Goal: Task Accomplishment & Management: Use online tool/utility

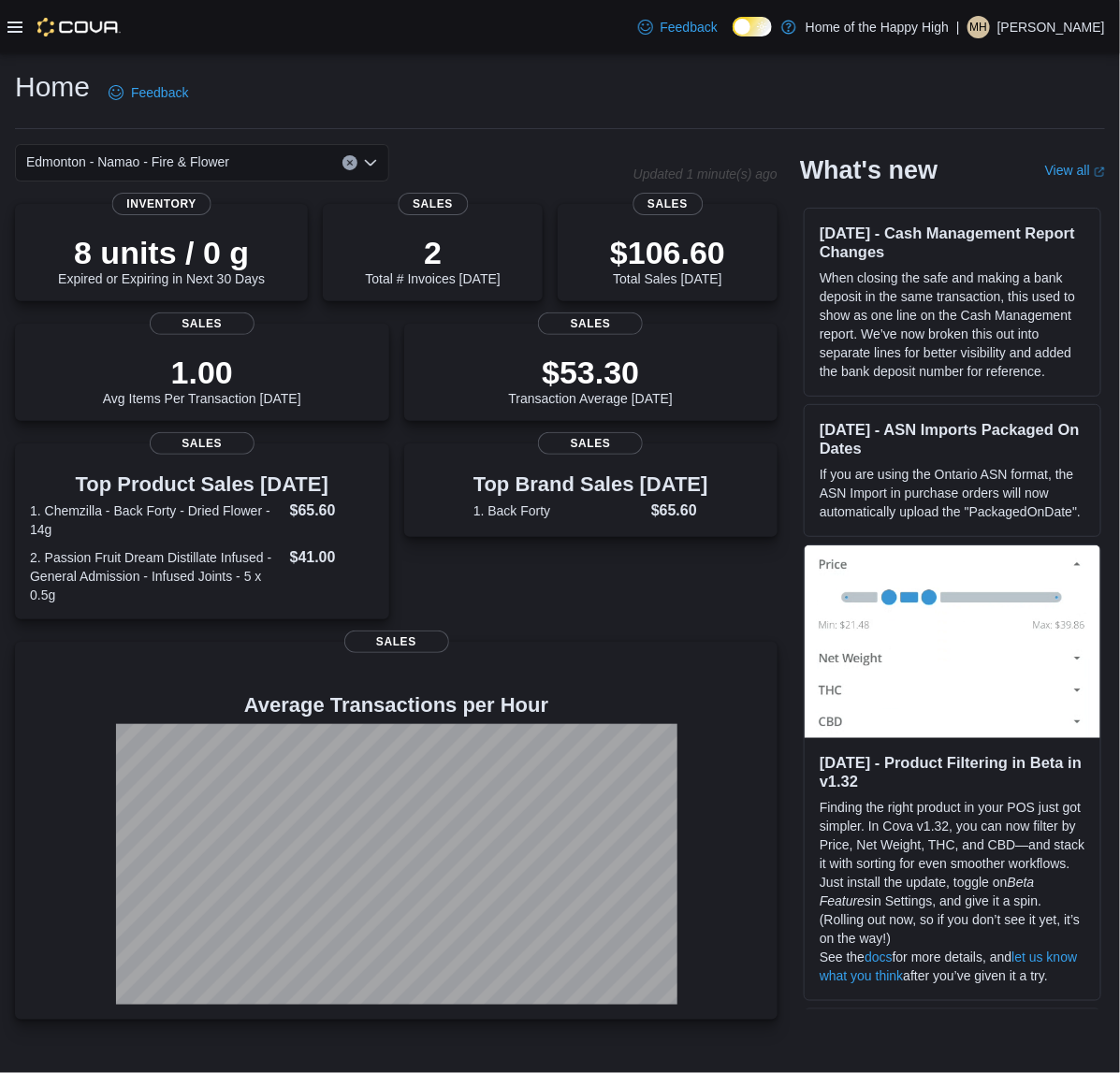
click at [10, 26] on icon at bounding box center [15, 27] width 15 height 12
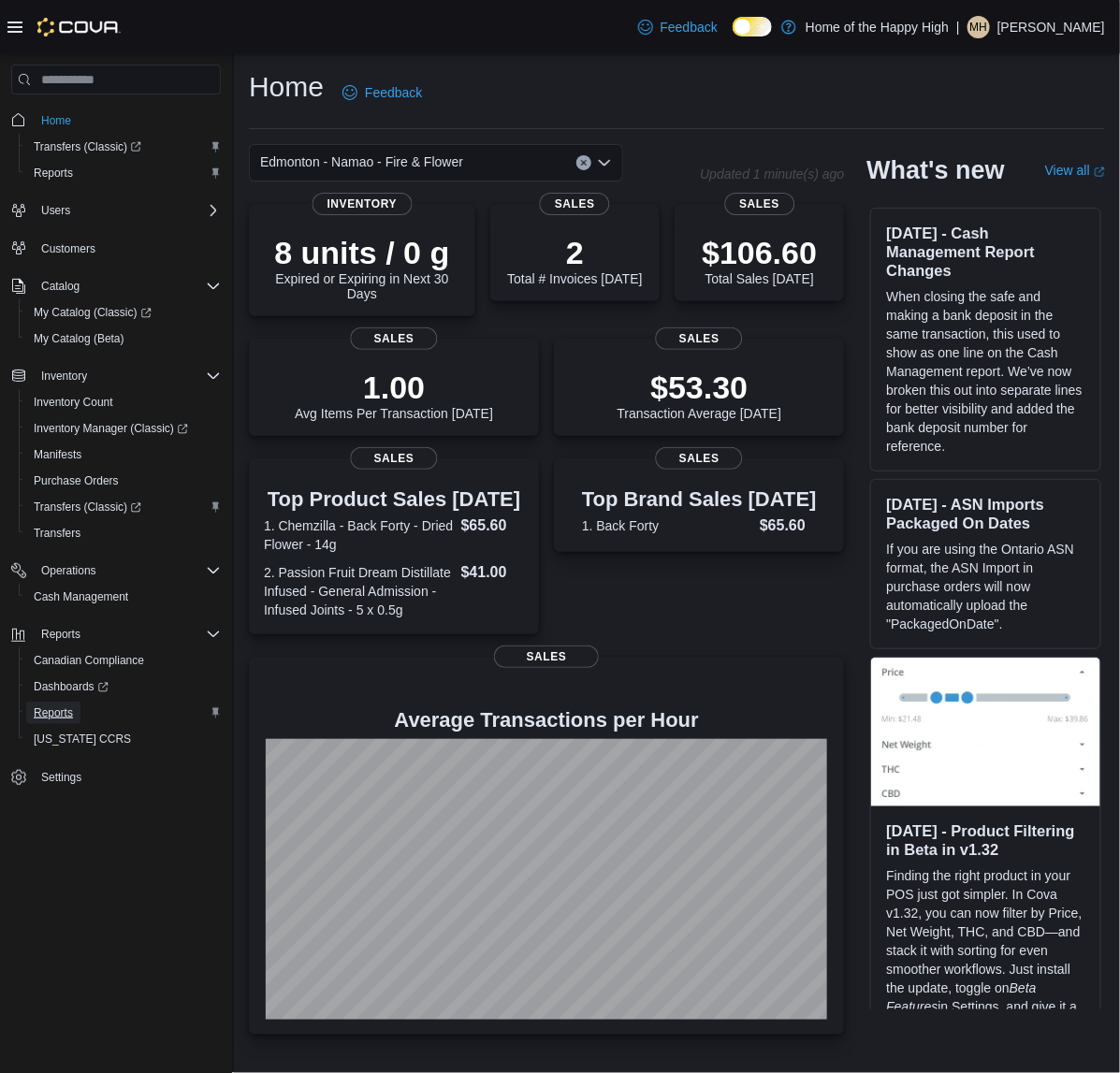
click at [52, 705] on span "Reports" at bounding box center [53, 711] width 40 height 15
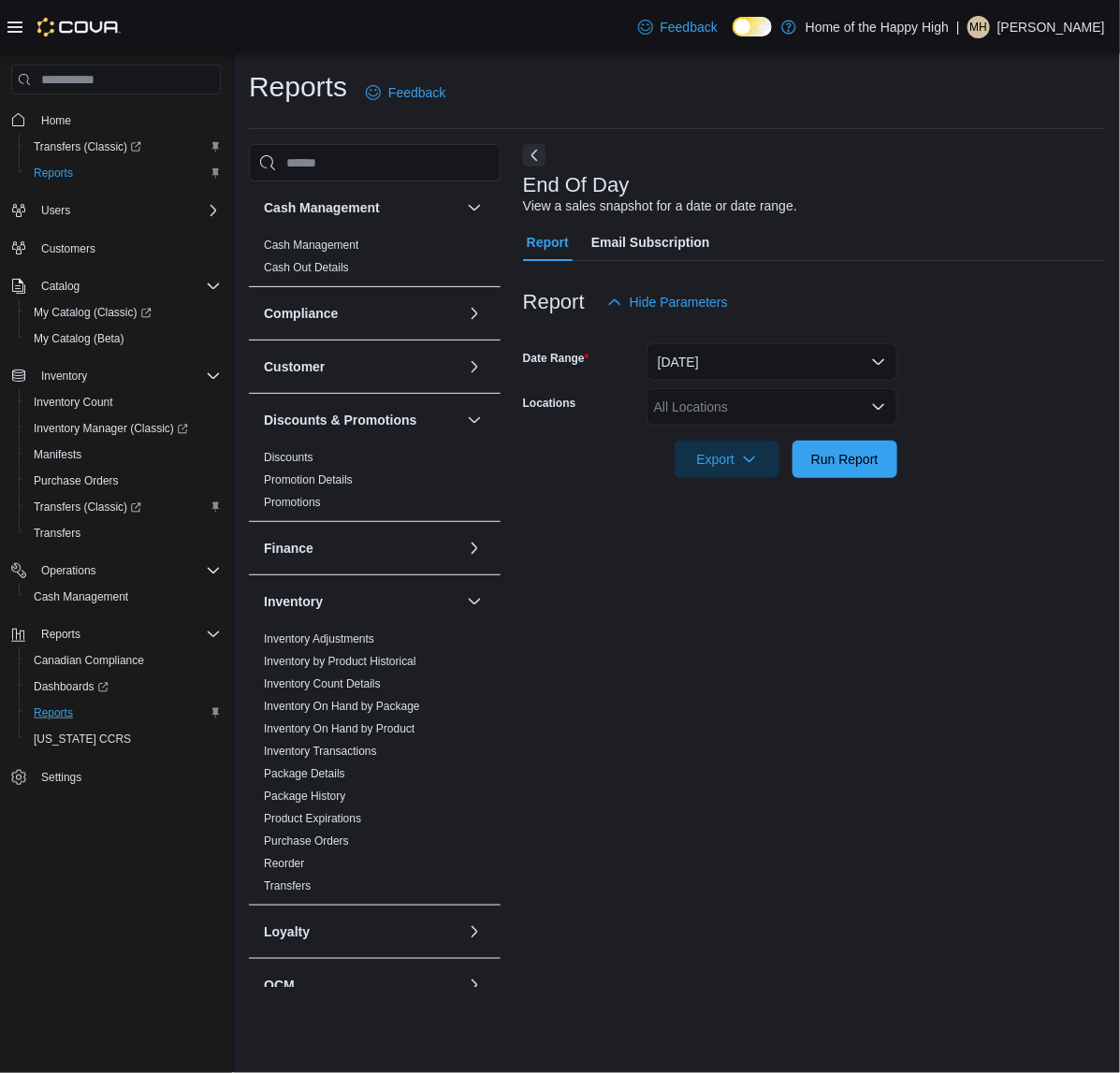
click at [15, 17] on div at bounding box center [64, 26] width 113 height 18
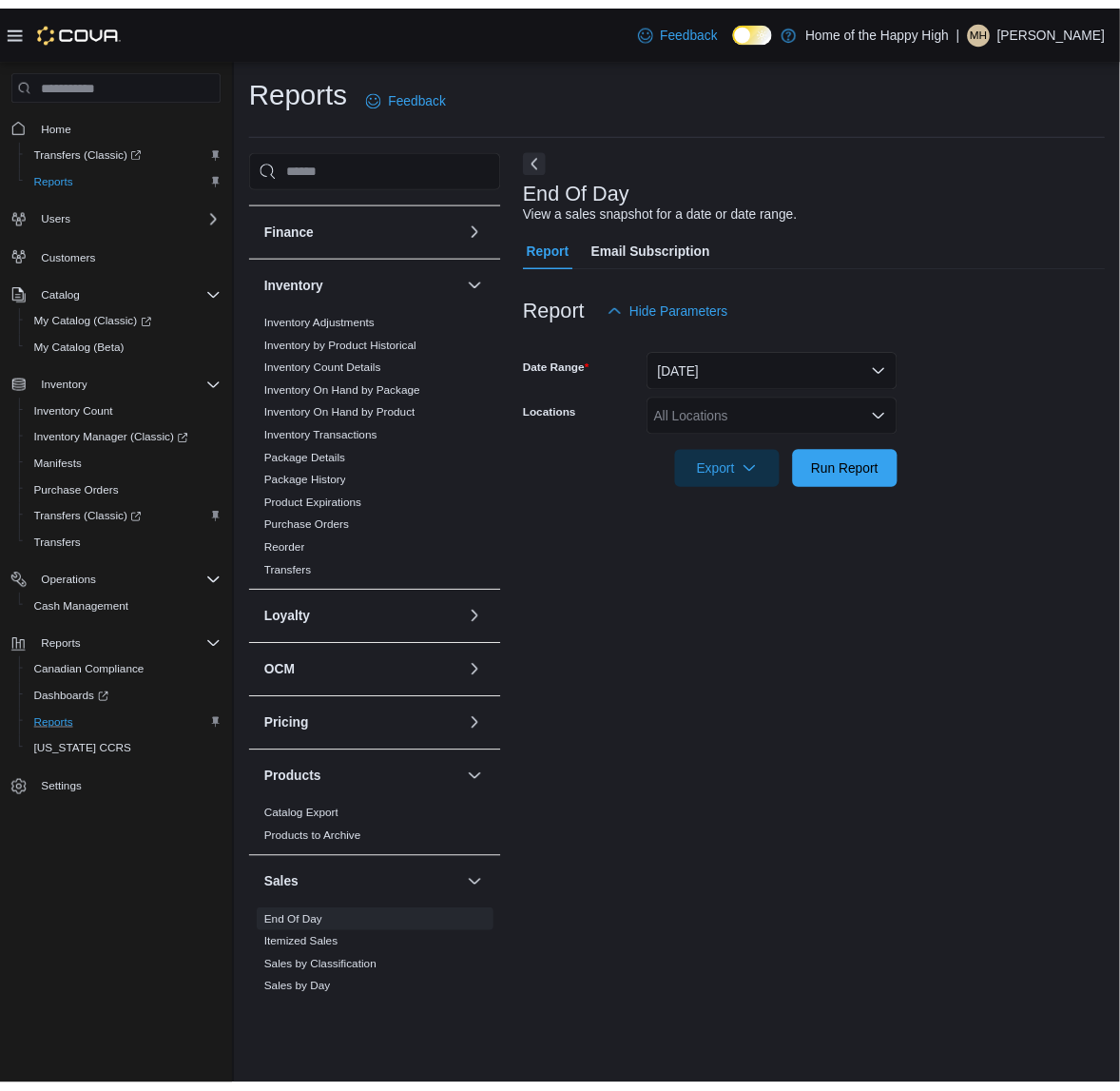
scroll to position [697, 0]
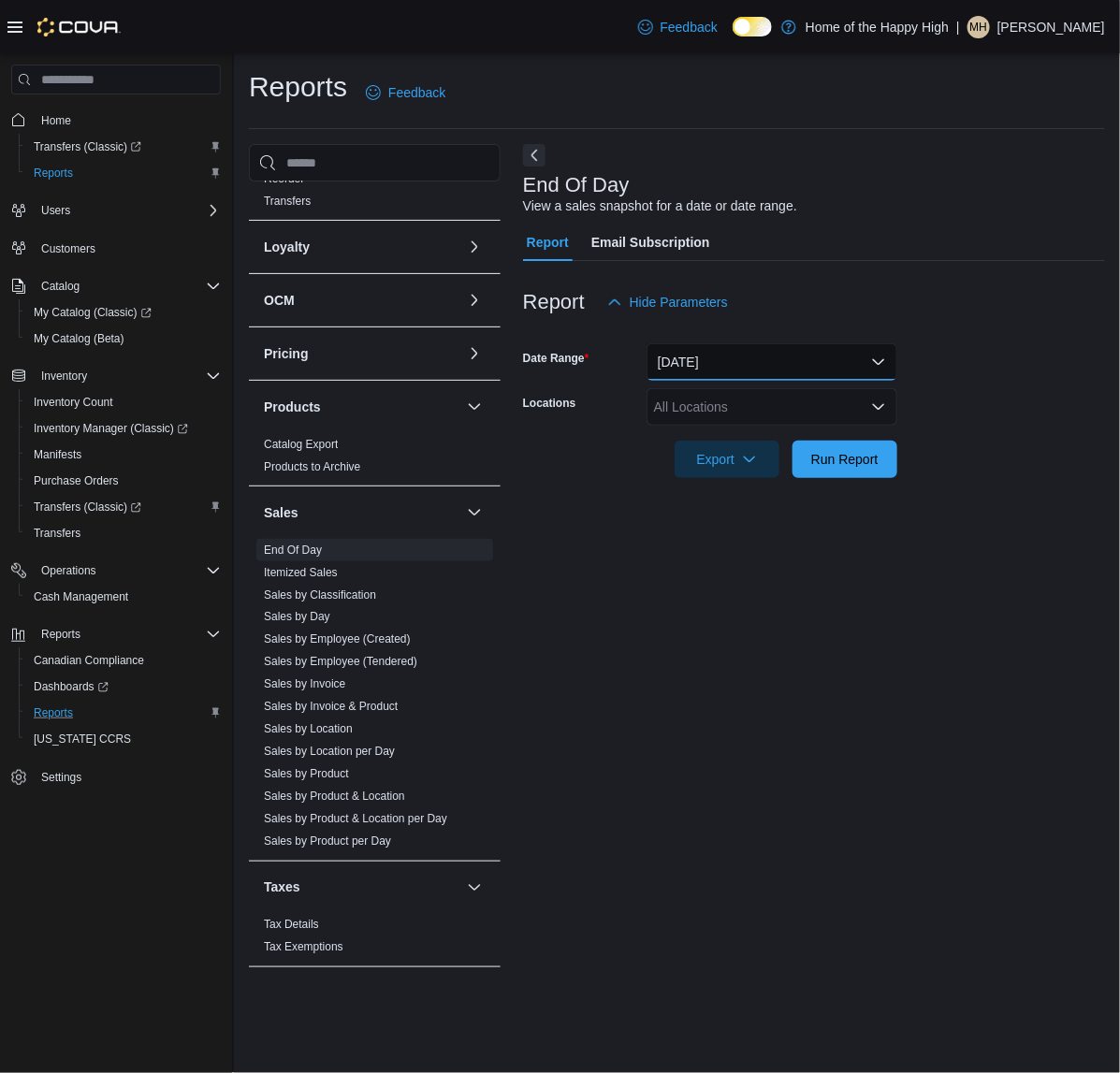
click at [734, 363] on button "Today" at bounding box center [772, 362] width 251 height 38
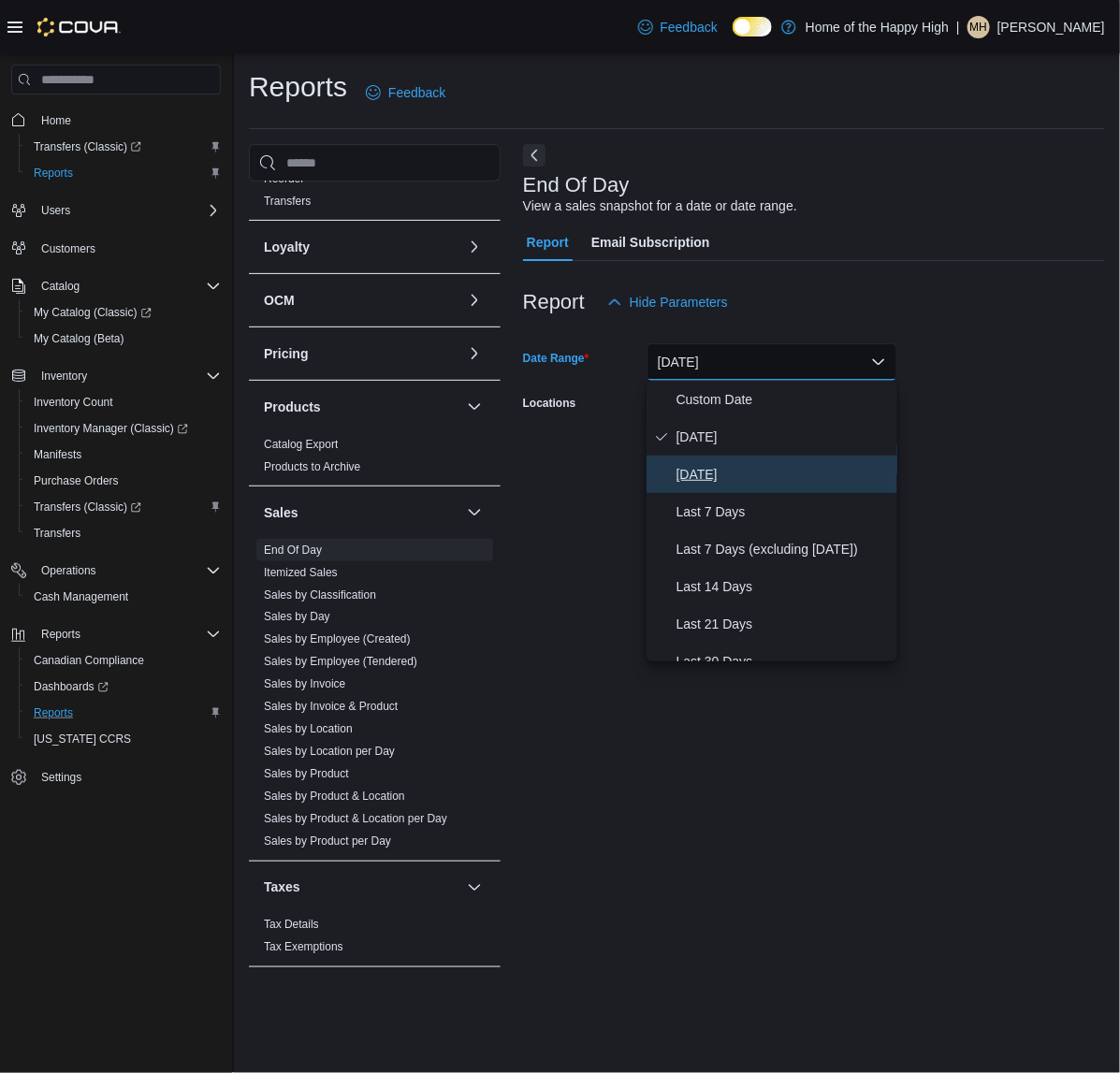
click at [713, 470] on span "Yesterday" at bounding box center [784, 474] width 213 height 22
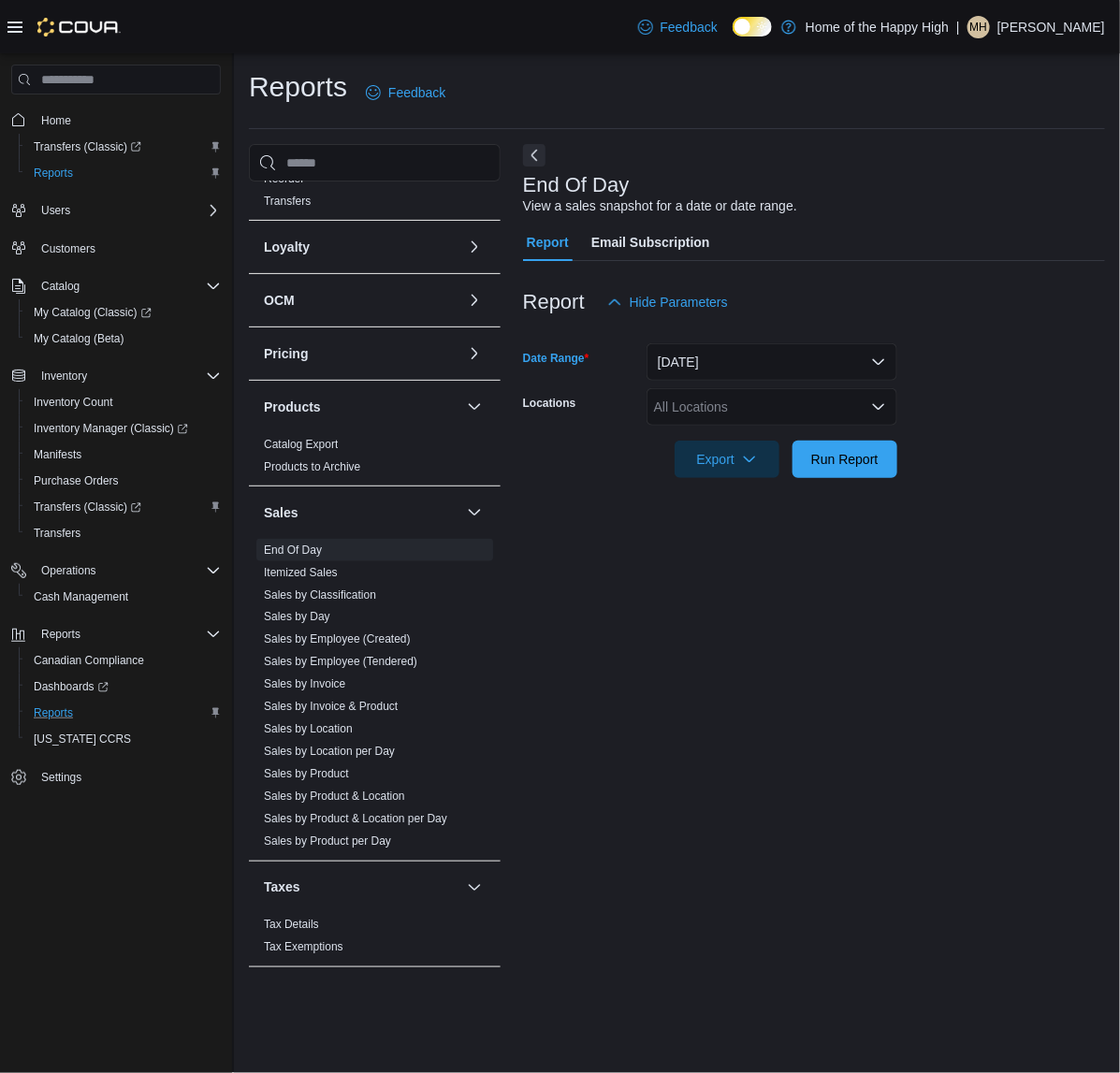
click at [833, 410] on div "All Locations" at bounding box center [772, 406] width 251 height 38
type input "***"
click at [786, 432] on span "Edmonton - Namao - Fire & Flower" at bounding box center [825, 438] width 203 height 18
click at [1082, 483] on div at bounding box center [814, 489] width 582 height 22
click at [889, 470] on button "Run Report" at bounding box center [845, 458] width 105 height 38
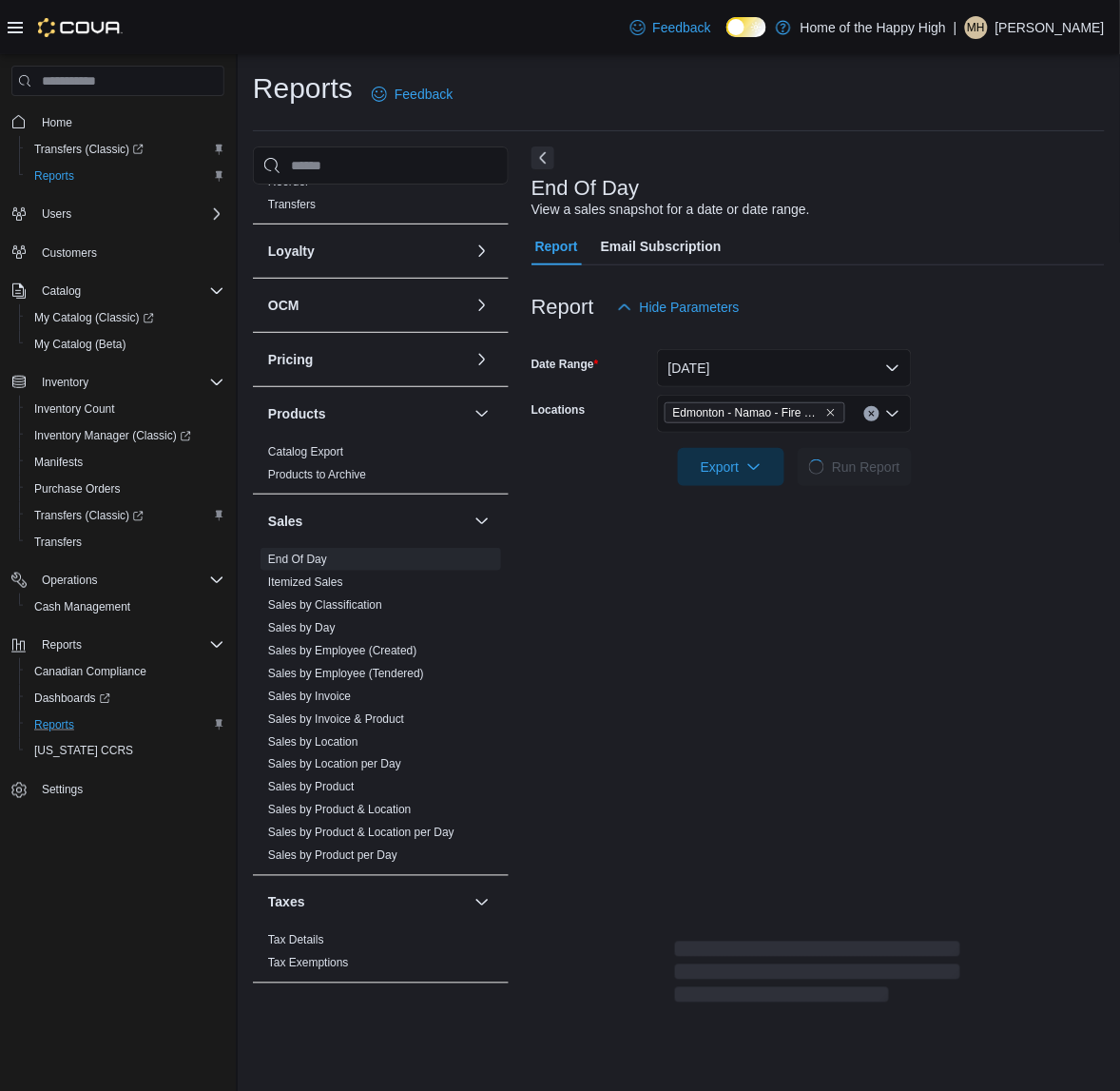
click at [19, 26] on icon at bounding box center [15, 27] width 15 height 15
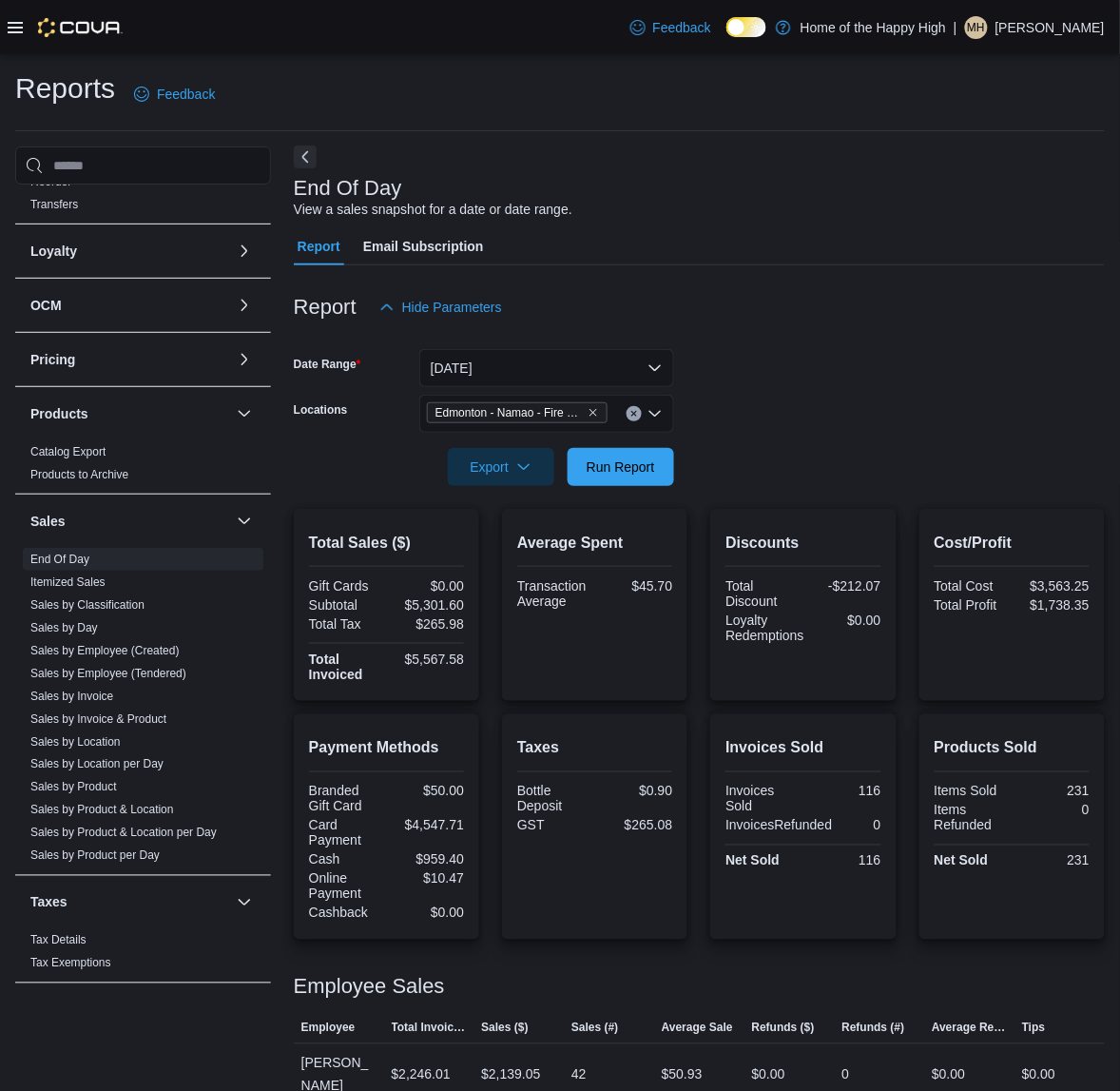
click at [307, 152] on button "Next" at bounding box center [305, 157] width 23 height 23
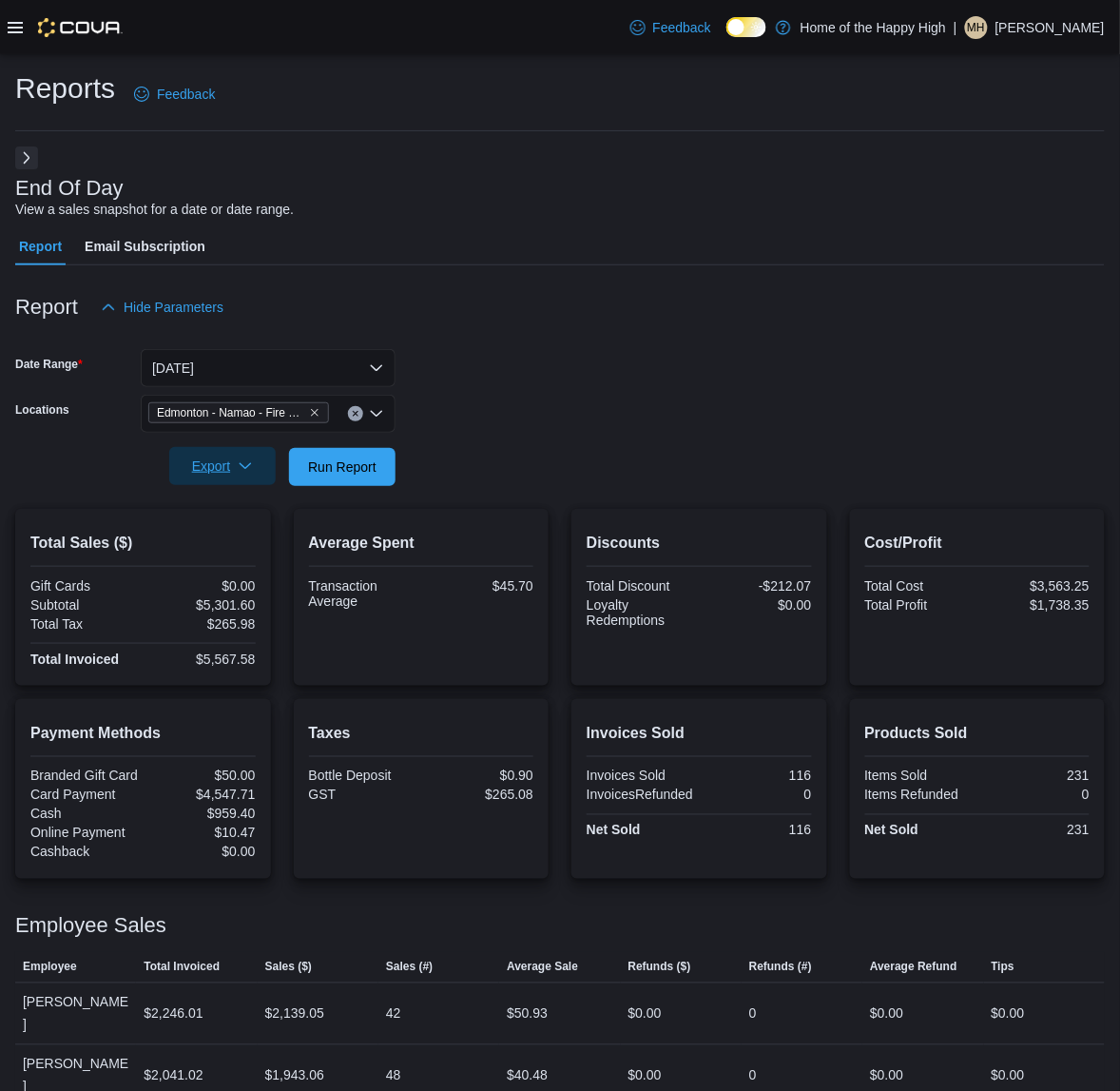
click at [234, 472] on span "Export" at bounding box center [222, 465] width 84 height 38
click at [254, 537] on span "Export to Pdf" at bounding box center [225, 542] width 86 height 15
click at [277, 366] on button "Yesterday" at bounding box center [268, 368] width 255 height 38
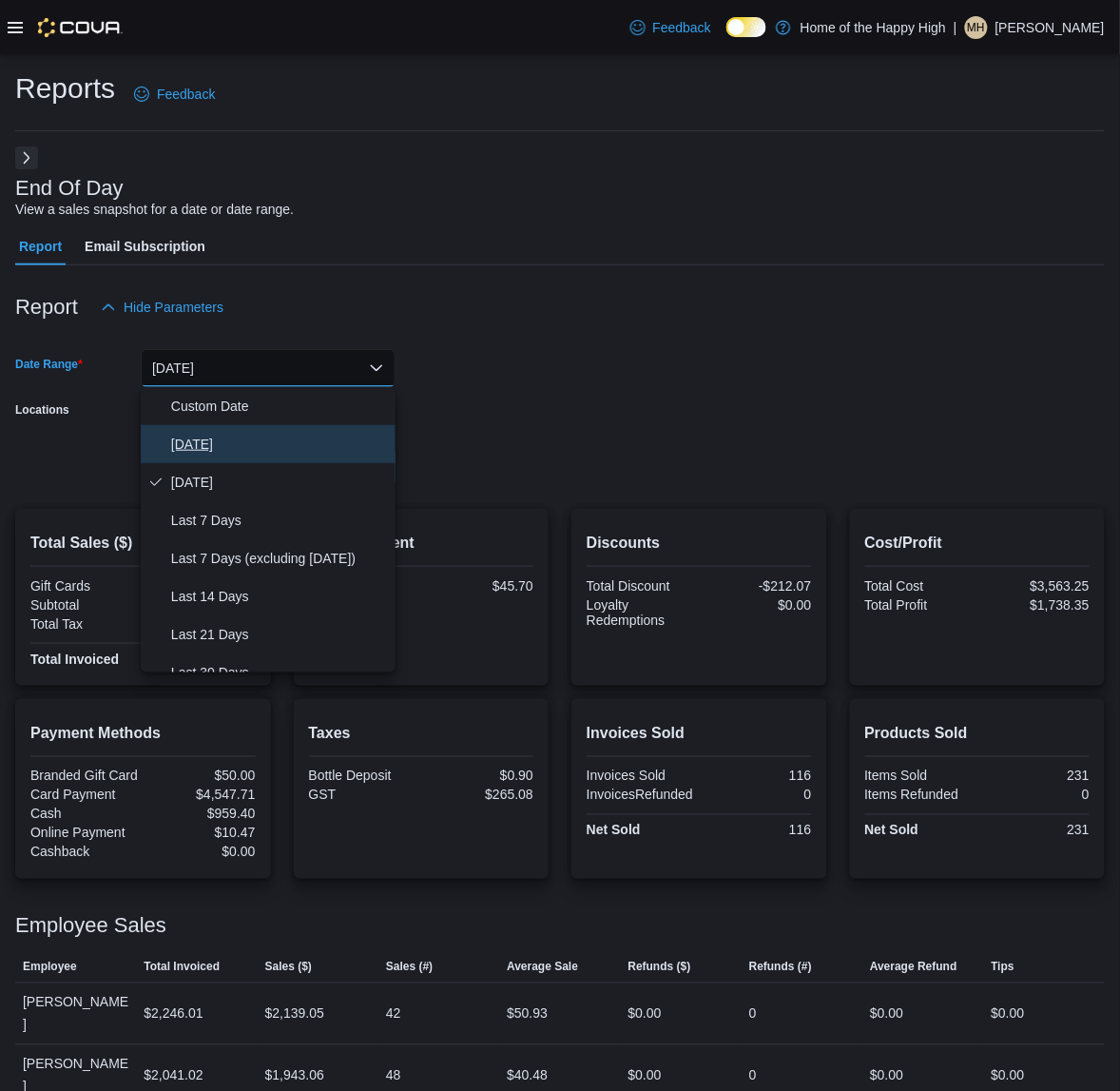
click at [222, 436] on span "Today" at bounding box center [280, 443] width 217 height 23
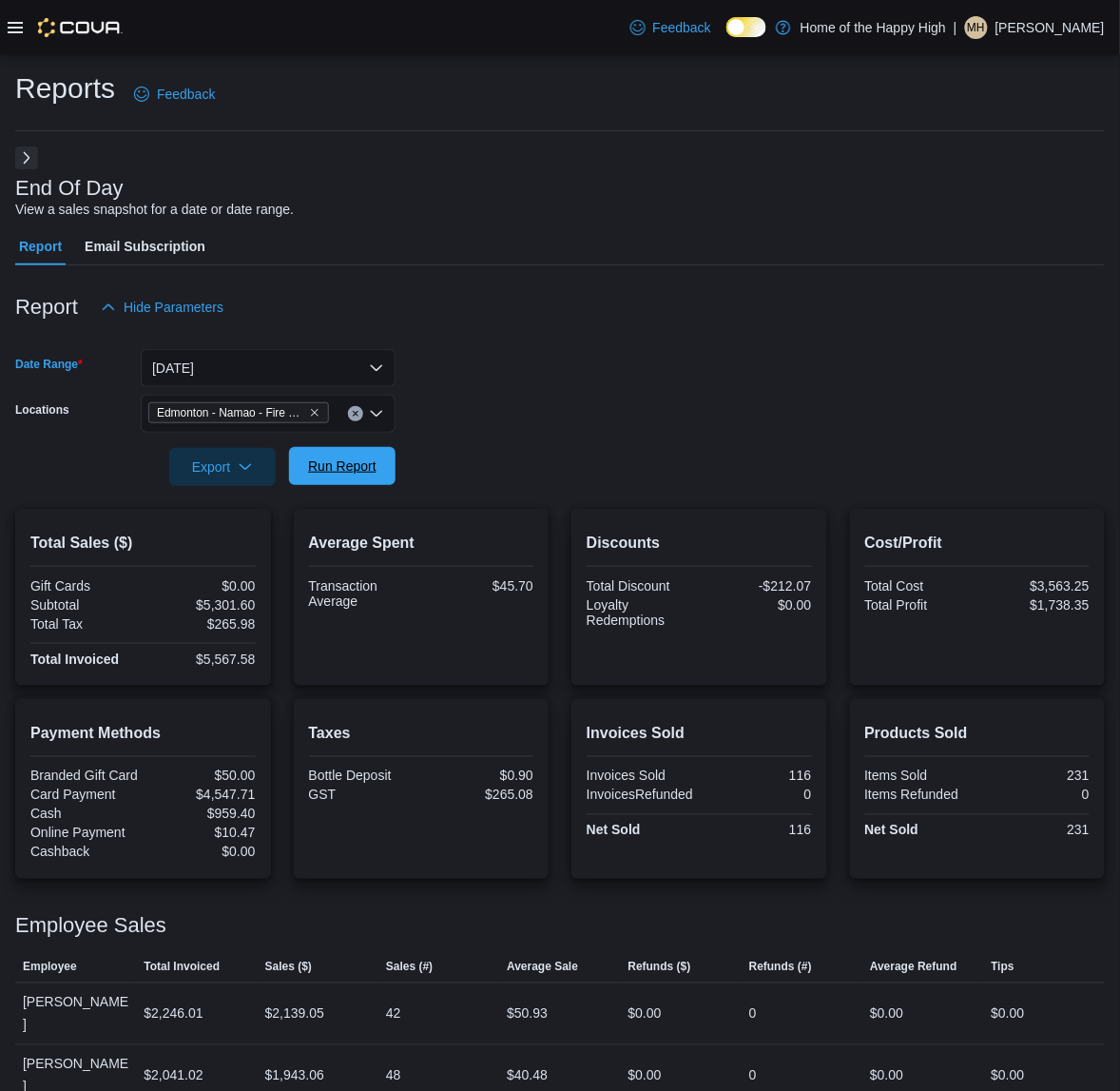
click at [371, 480] on span "Run Report" at bounding box center [342, 465] width 84 height 38
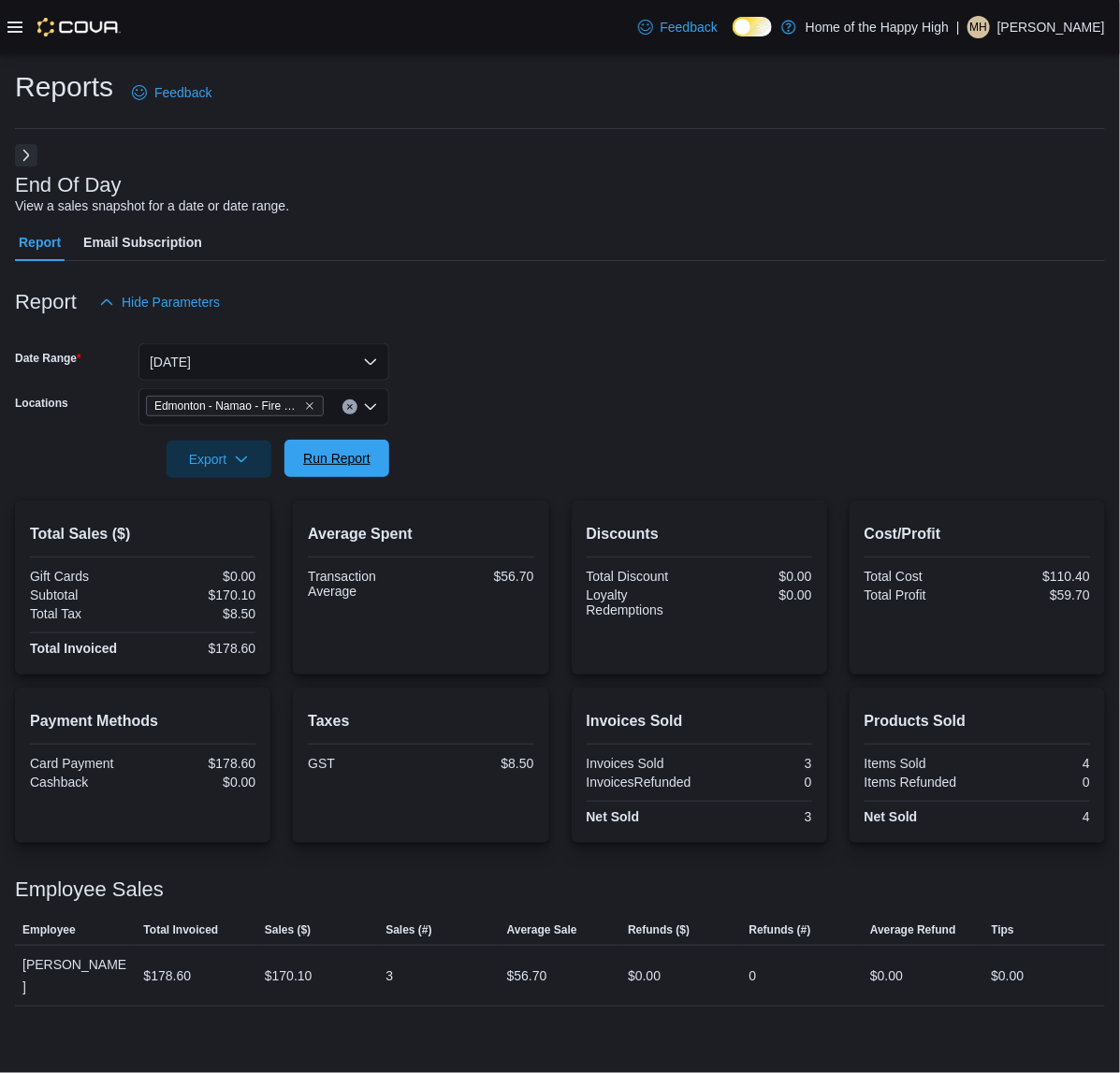
click at [367, 461] on span "Run Report" at bounding box center [336, 458] width 67 height 18
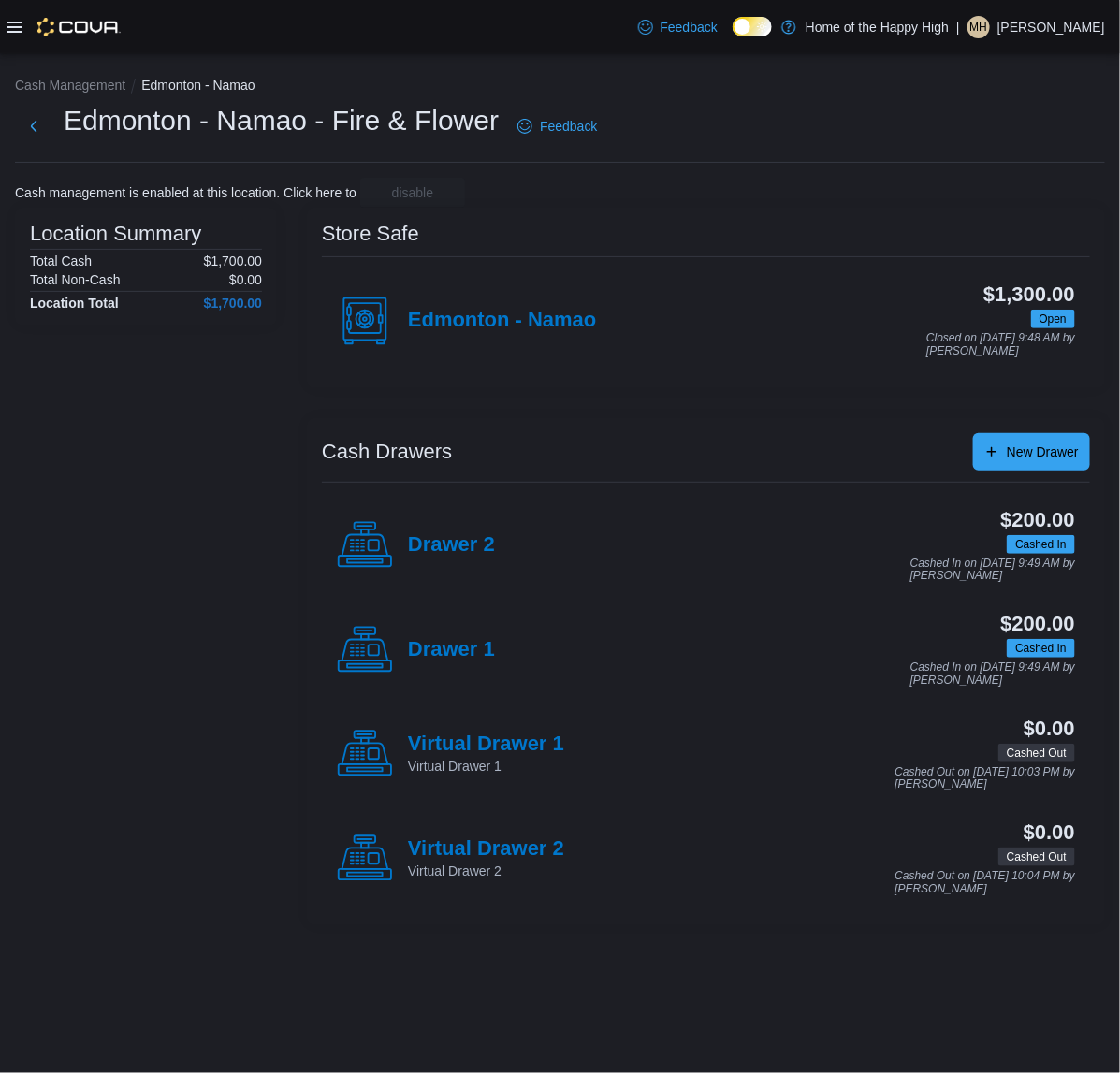
click at [20, 21] on icon at bounding box center [15, 27] width 15 height 12
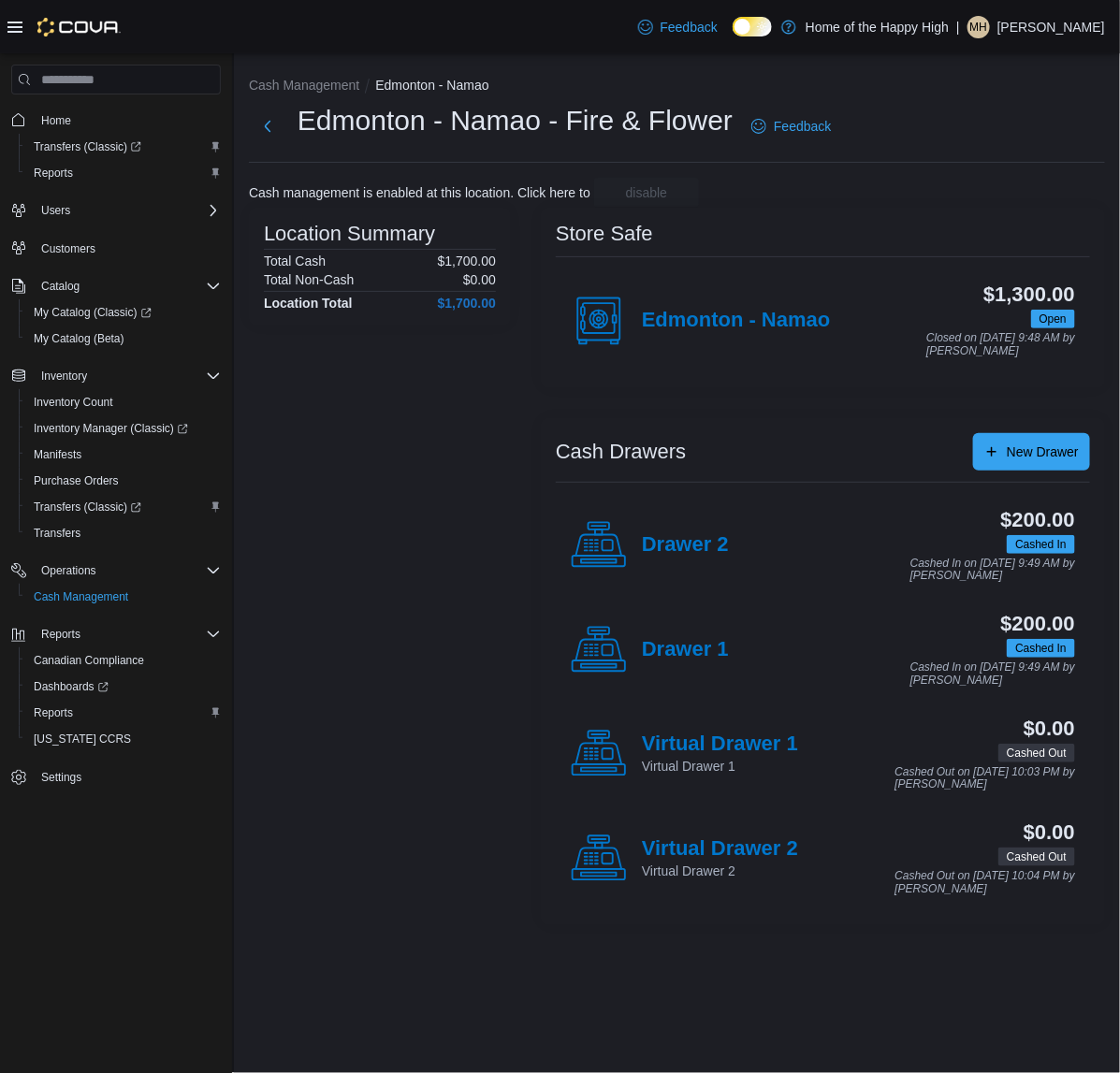
click at [1041, 23] on p "Mackenzie Howell" at bounding box center [1050, 26] width 108 height 22
click at [984, 194] on span "Sign Out" at bounding box center [985, 188] width 50 height 18
